Goal: Find specific page/section: Find specific page/section

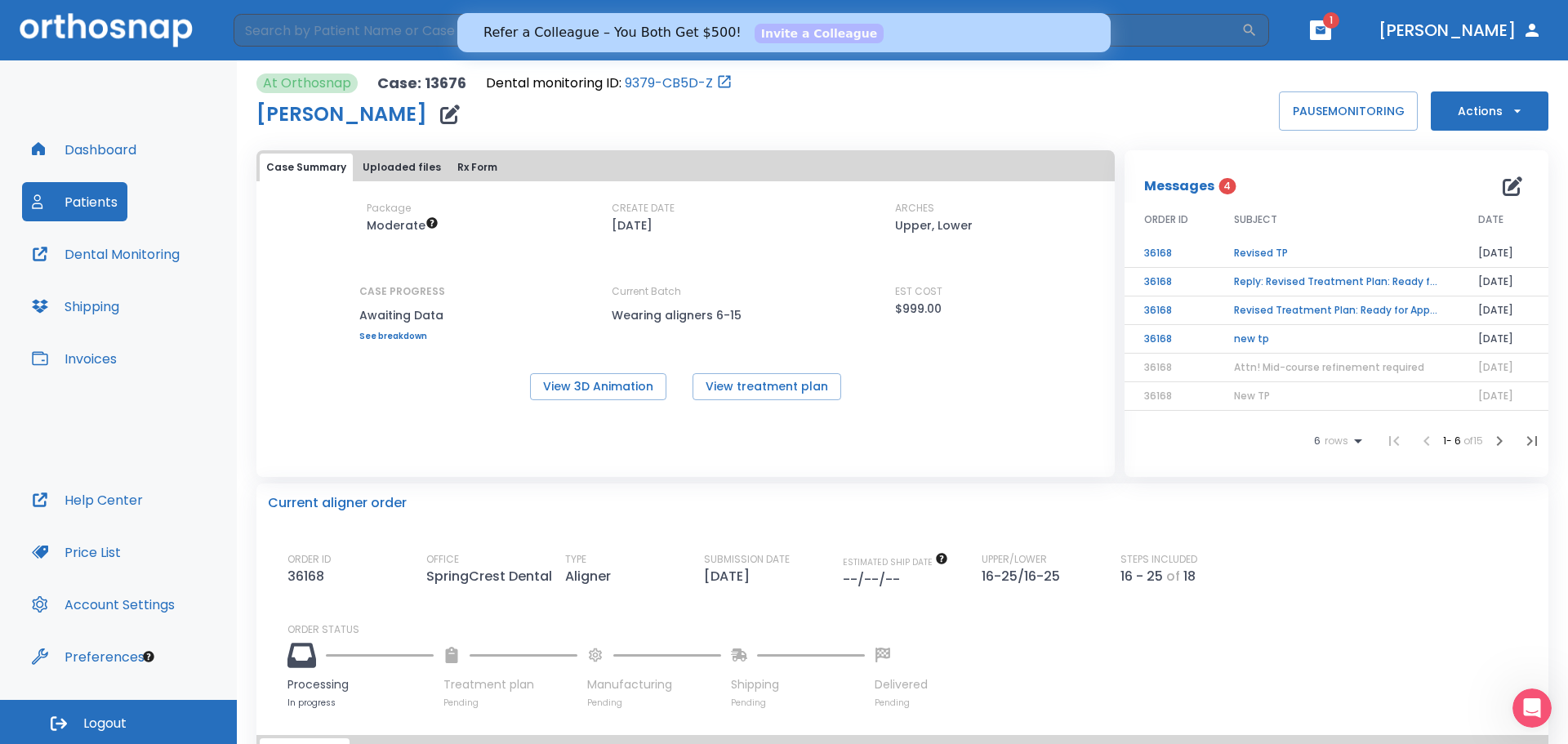
click at [76, 202] on button "Patients" at bounding box center [75, 201] width 105 height 39
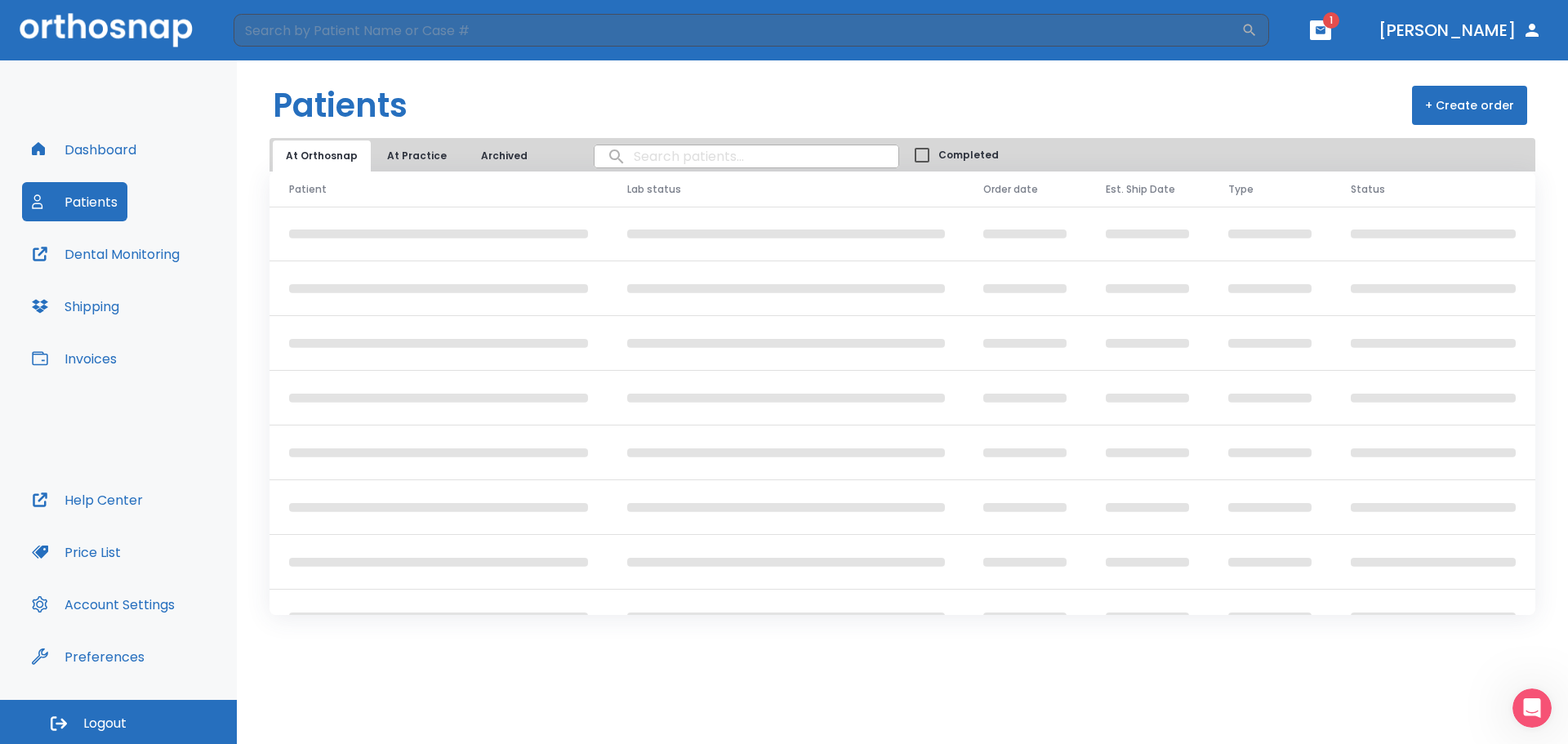
click at [642, 155] on input "search" at bounding box center [747, 156] width 304 height 32
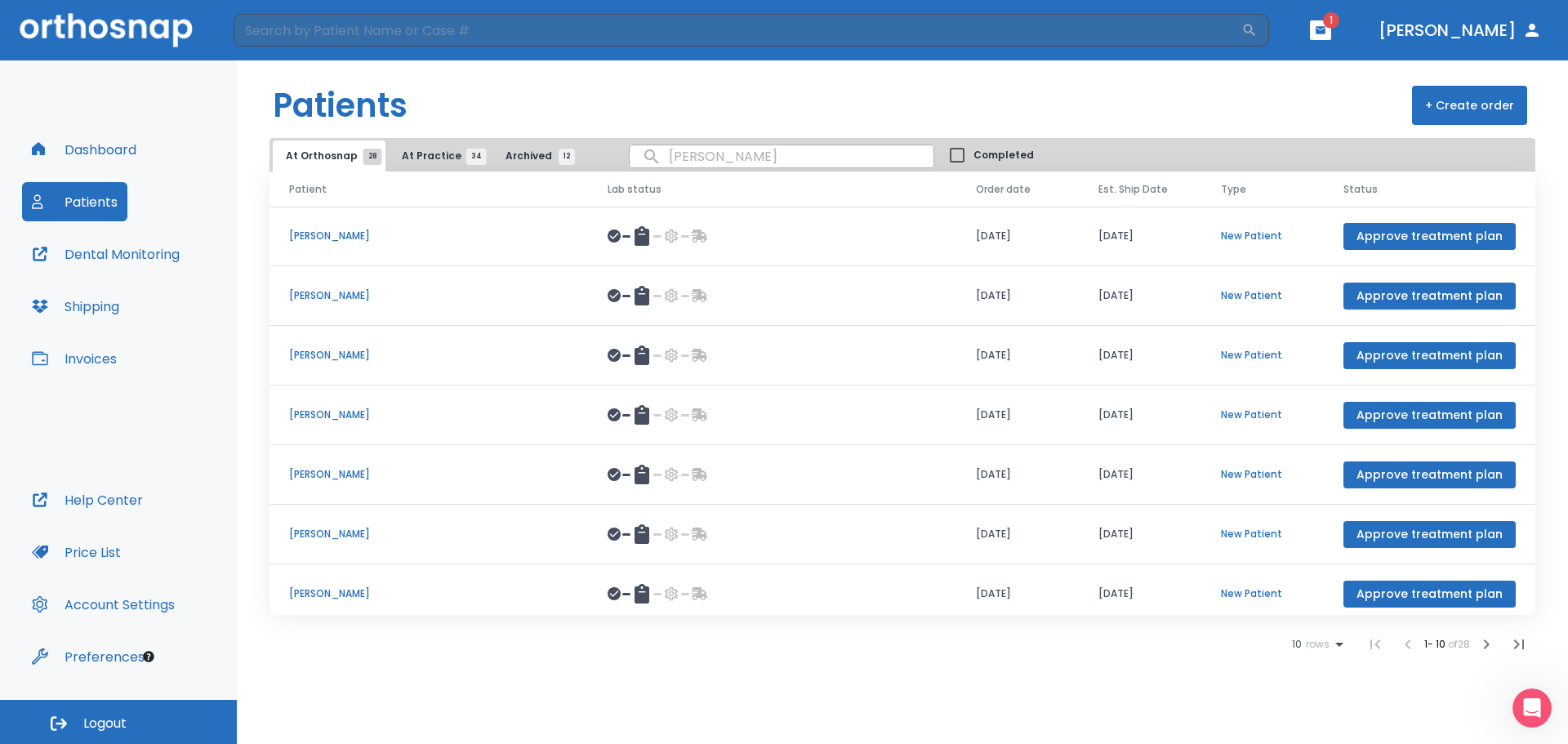
type input "[PERSON_NAME]"
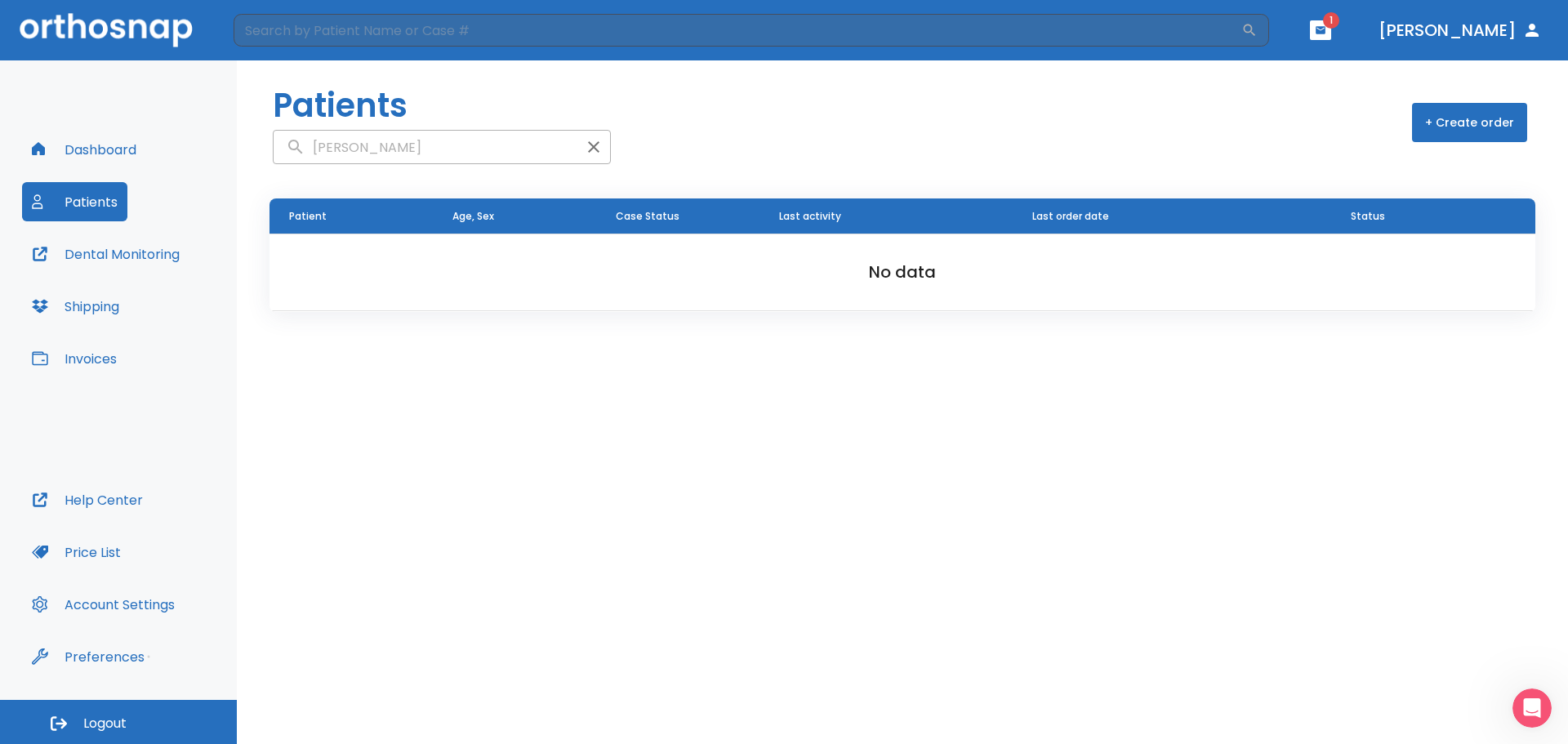
drag, startPoint x: 442, startPoint y: 144, endPoint x: 357, endPoint y: 158, distance: 86.1
click at [357, 158] on input "[PERSON_NAME]" at bounding box center [426, 148] width 304 height 32
type input "[PERSON_NAME]"
click at [588, 145] on icon "button" at bounding box center [593, 146] width 11 height 11
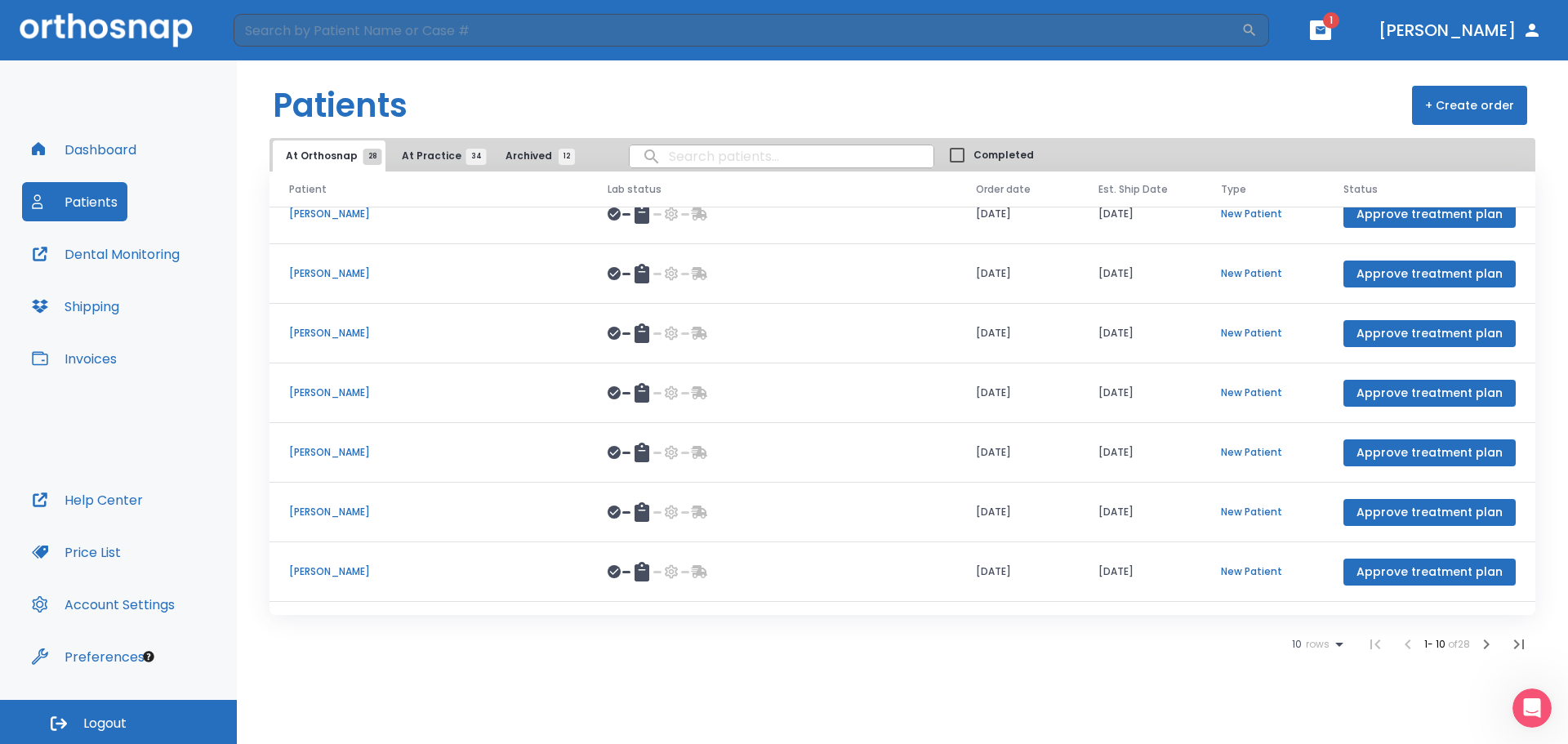
scroll to position [189, 0]
